Goal: Task Accomplishment & Management: Complete application form

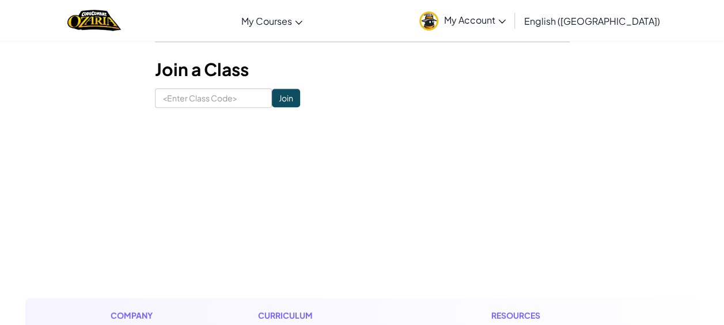
scroll to position [607, 0]
click at [225, 101] on input at bounding box center [213, 99] width 117 height 20
type input "NightBackSing"
click at [272, 102] on input "Join" at bounding box center [286, 98] width 28 height 18
